Goal: Information Seeking & Learning: Learn about a topic

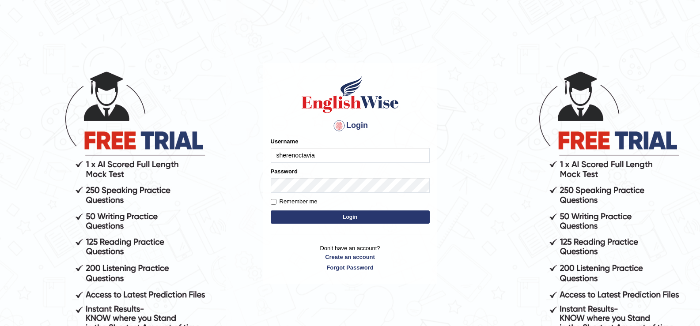
type input "sherenoctavia"
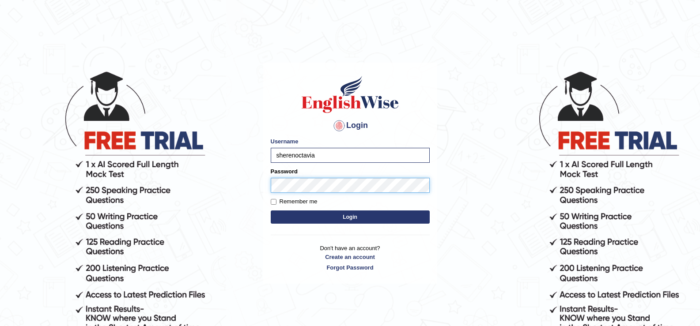
click at [271, 211] on button "Login" at bounding box center [350, 217] width 159 height 13
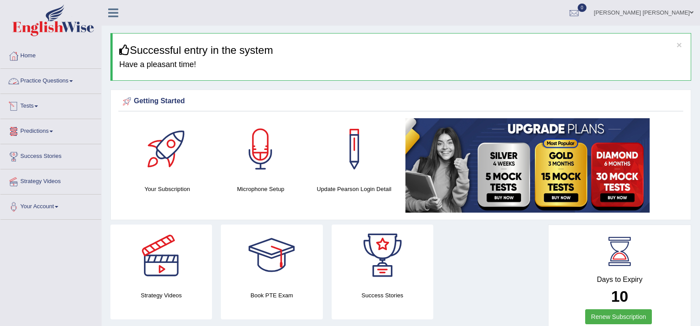
click at [44, 74] on link "Practice Questions" at bounding box center [50, 80] width 101 height 22
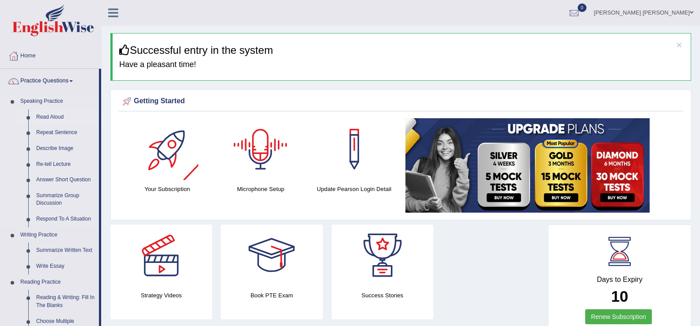
click at [54, 118] on link "Read Aloud" at bounding box center [65, 118] width 67 height 16
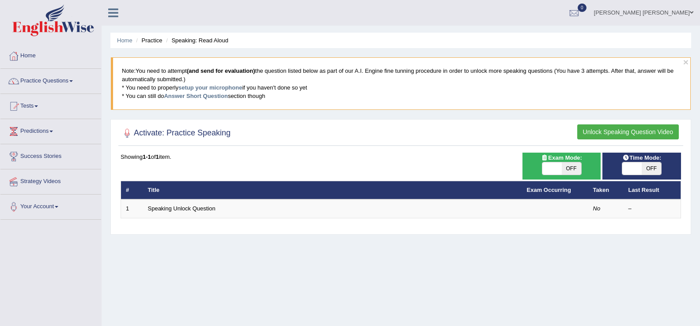
click at [567, 168] on span "OFF" at bounding box center [571, 169] width 19 height 12
checkbox input "true"
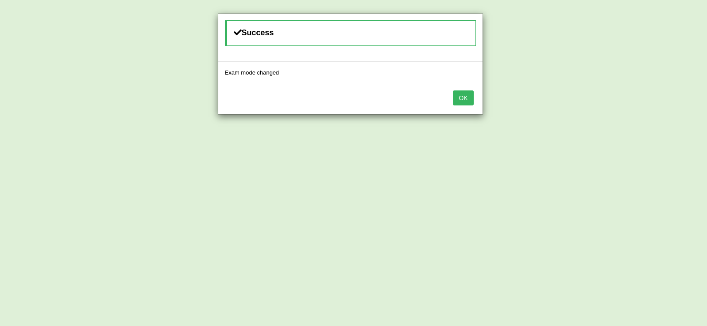
click at [460, 97] on button "OK" at bounding box center [463, 98] width 20 height 15
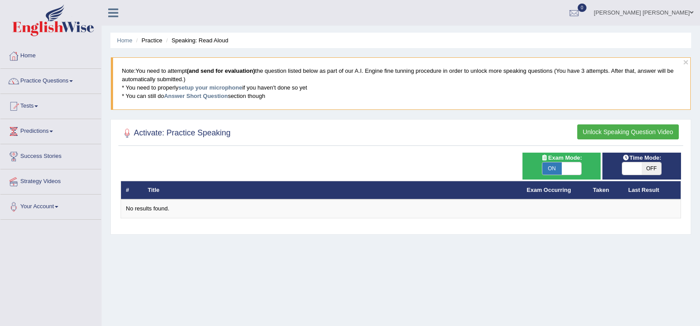
click at [567, 169] on span at bounding box center [571, 169] width 19 height 12
checkbox input "false"
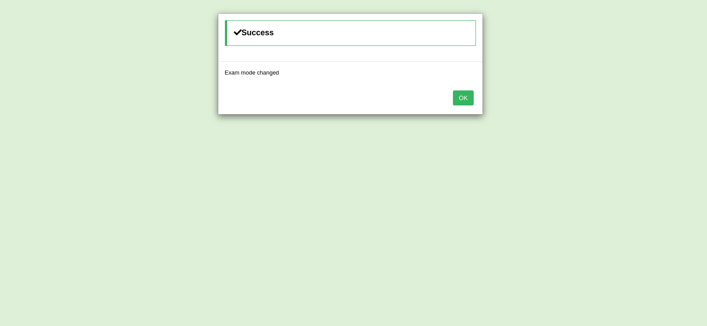
click at [465, 102] on button "OK" at bounding box center [463, 98] width 20 height 15
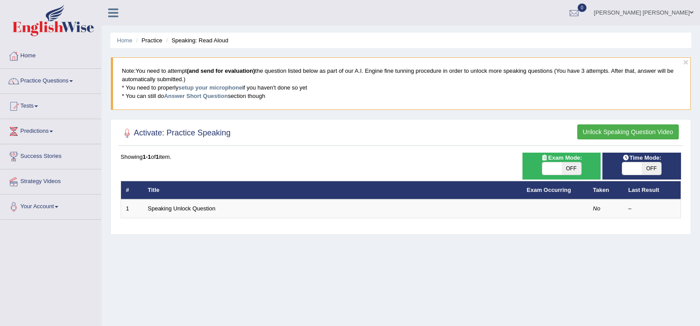
click at [637, 131] on button "Unlock Speaking Question Video" at bounding box center [628, 132] width 102 height 15
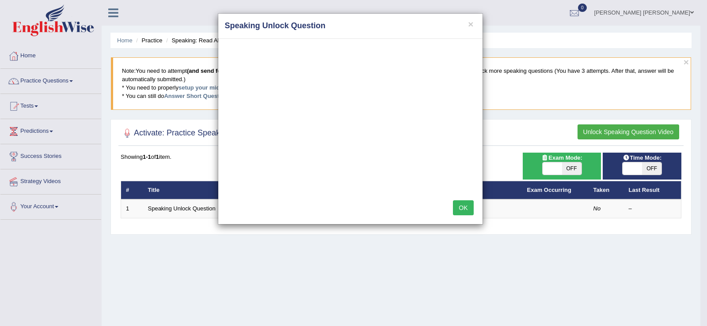
click at [366, 212] on div "OK" at bounding box center [350, 208] width 264 height 31
click at [470, 23] on button "×" at bounding box center [470, 23] width 5 height 9
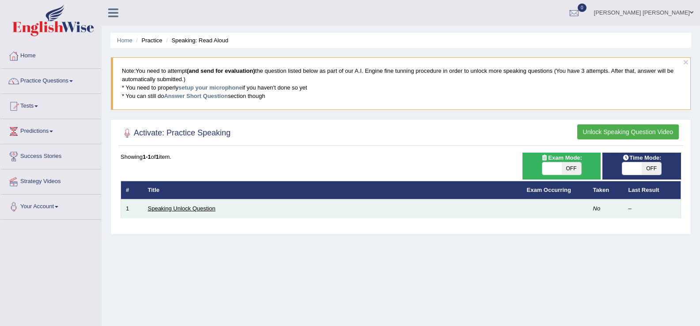
click at [204, 207] on link "Speaking Unlock Question" at bounding box center [182, 208] width 68 height 7
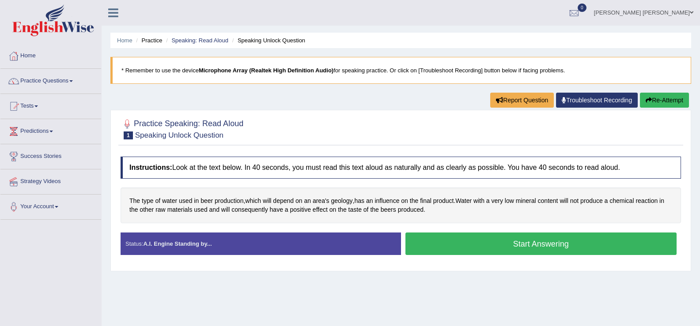
click at [465, 248] on button "Start Answering" at bounding box center [541, 244] width 272 height 23
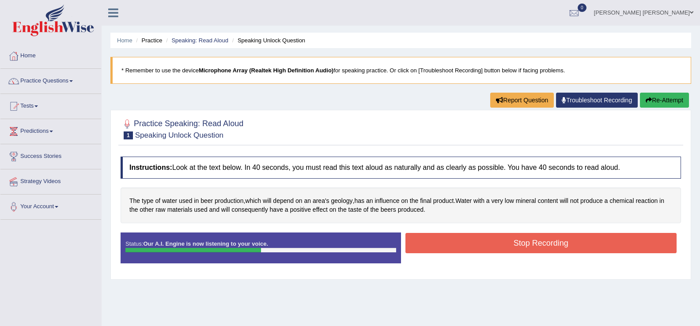
click at [490, 240] on button "Stop Recording" at bounding box center [541, 243] width 272 height 20
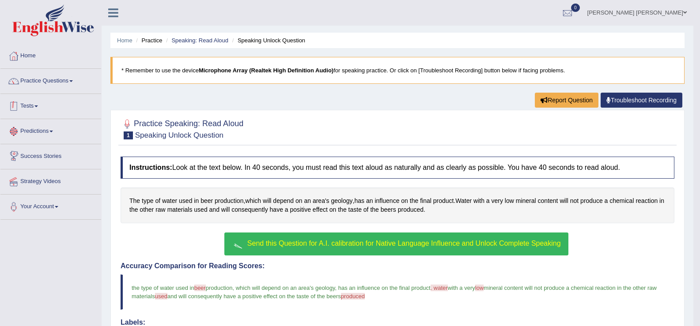
click at [65, 84] on link "Practice Questions" at bounding box center [50, 80] width 101 height 22
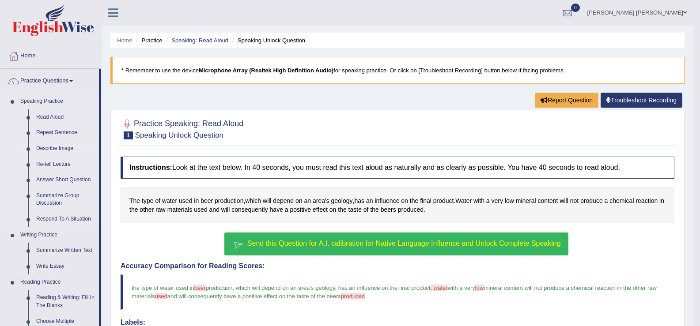
click at [59, 150] on link "Describe Image" at bounding box center [65, 149] width 67 height 16
